Goal: Information Seeking & Learning: Learn about a topic

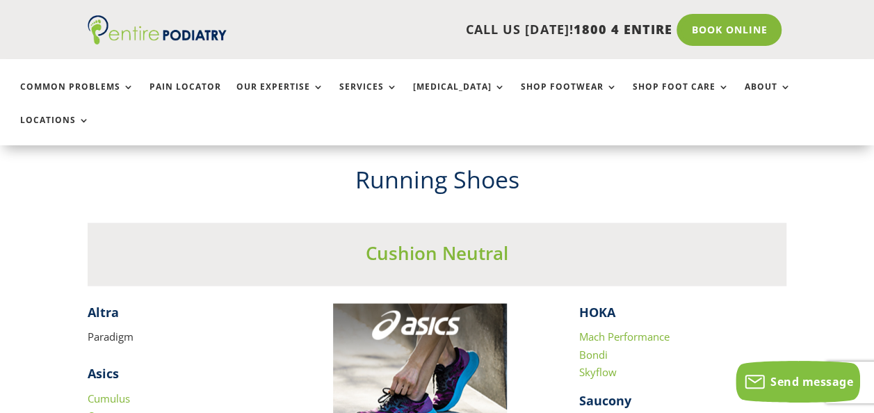
scroll to position [1181, 0]
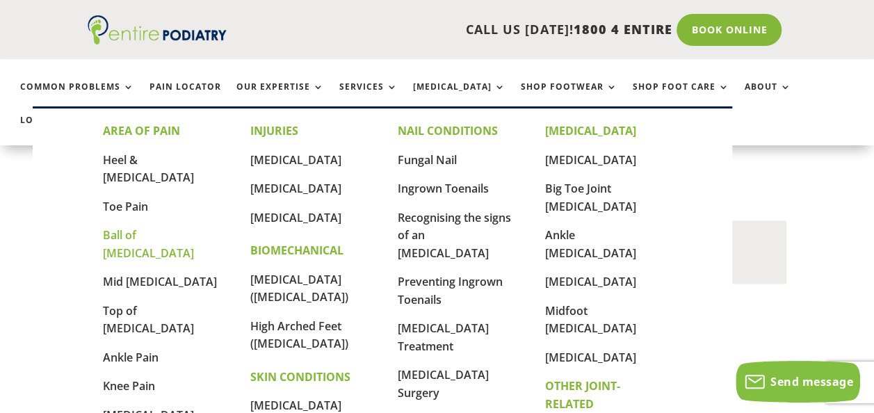
click at [115, 227] on link "Ball of [MEDICAL_DATA]" at bounding box center [148, 243] width 91 height 33
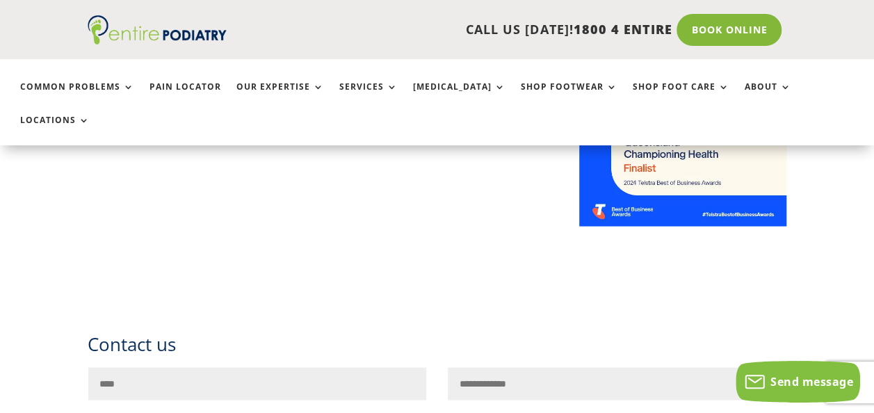
scroll to position [1184, 0]
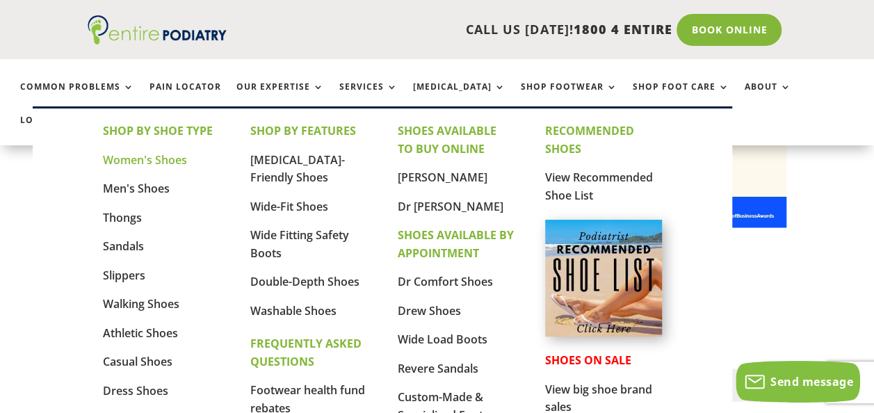
click at [124, 159] on link "Women's Shoes" at bounding box center [145, 159] width 84 height 15
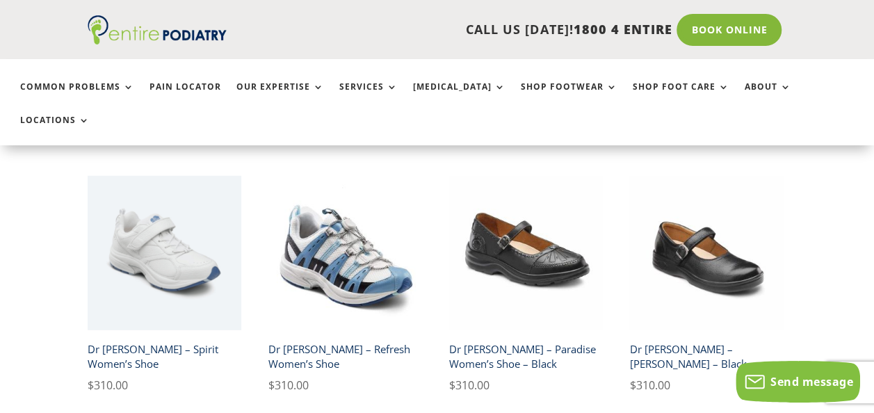
scroll to position [1851, 0]
